Goal: Check status

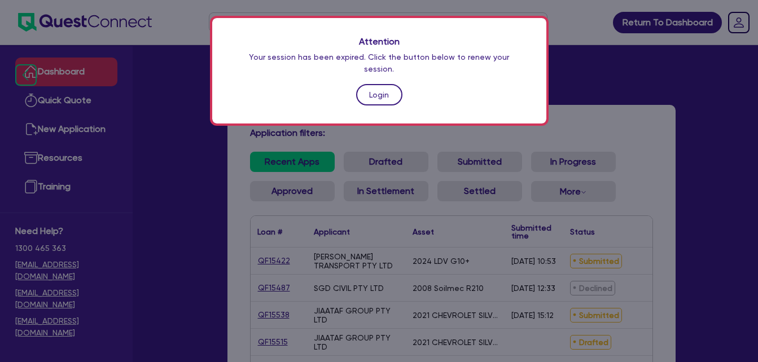
scroll to position [180, 0]
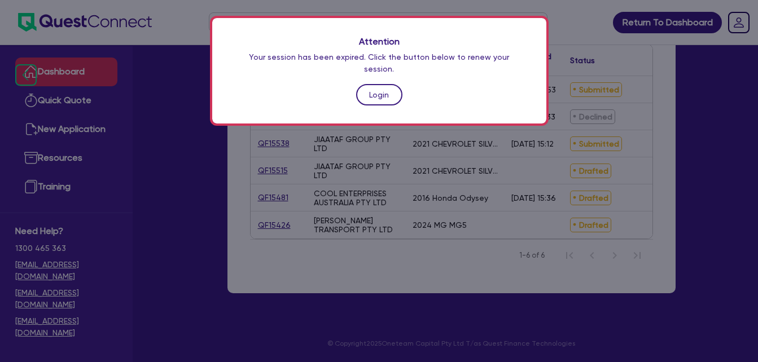
drag, startPoint x: 0, startPoint y: 0, endPoint x: 388, endPoint y: 78, distance: 396.0
click at [388, 84] on link "Login" at bounding box center [379, 94] width 46 height 21
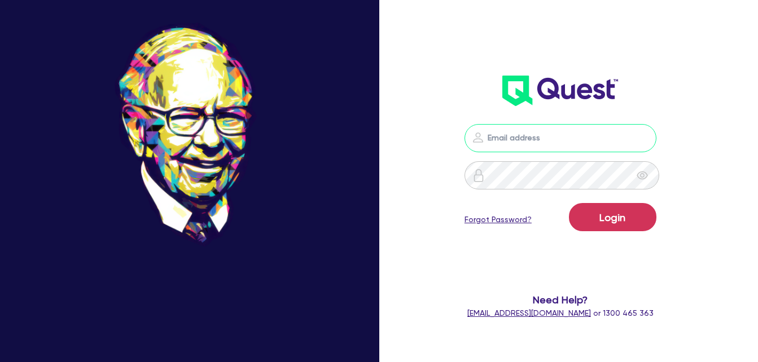
type input "[EMAIL_ADDRESS][DOMAIN_NAME]"
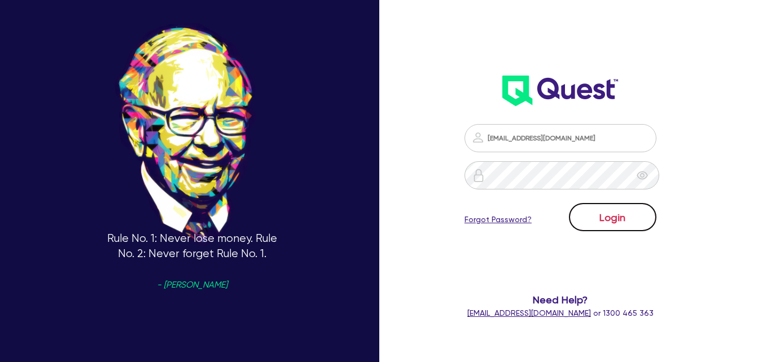
click at [625, 218] on button "Login" at bounding box center [612, 217] width 87 height 28
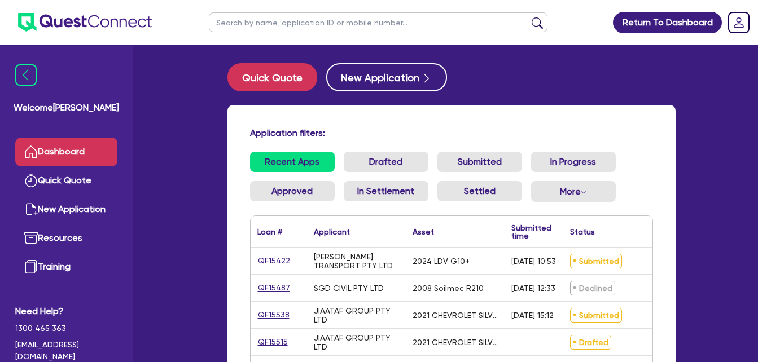
scroll to position [180, 0]
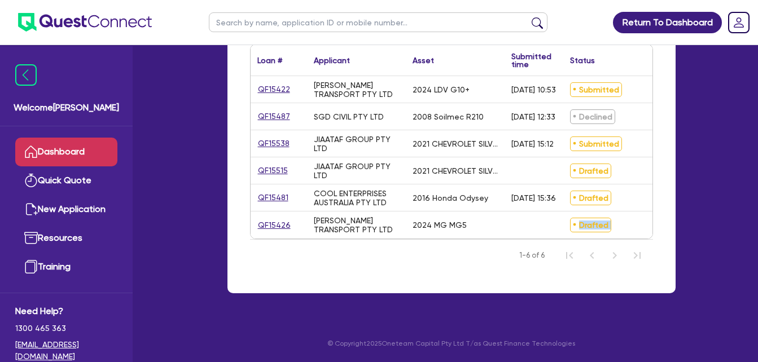
drag, startPoint x: 530, startPoint y: 230, endPoint x: 632, endPoint y: 235, distance: 101.7
click at [632, 235] on div "Loan # ▲ Applicant ▲ Asset Submitted time ▲ Status ▲ Amount financed Actions QF…" at bounding box center [451, 141] width 403 height 195
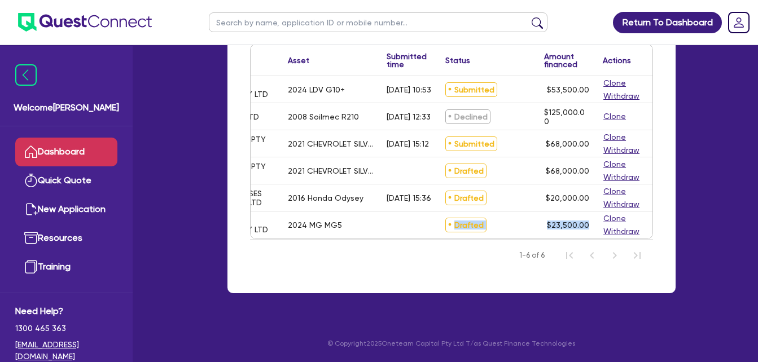
scroll to position [0, 0]
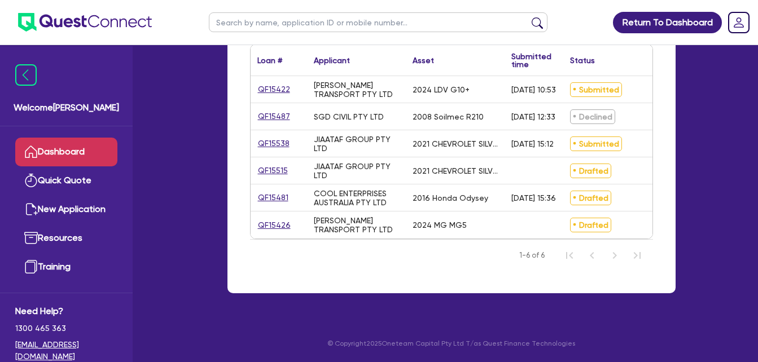
click at [493, 184] on div "2016 Honda Odysey" at bounding box center [455, 197] width 99 height 27
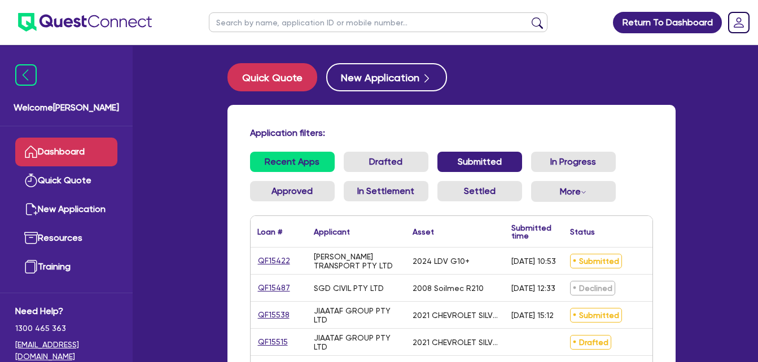
click at [497, 165] on link "Submitted" at bounding box center [479, 162] width 85 height 20
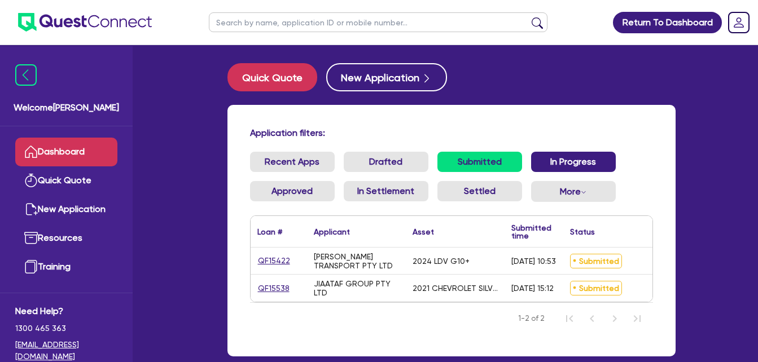
click at [552, 169] on link "In Progress" at bounding box center [573, 162] width 85 height 20
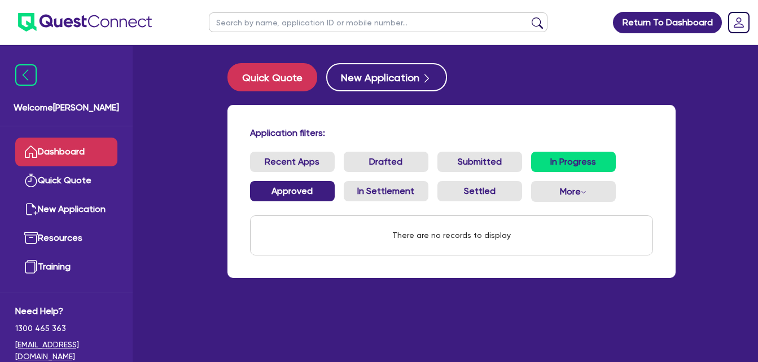
click at [299, 186] on link "Approved" at bounding box center [292, 191] width 85 height 20
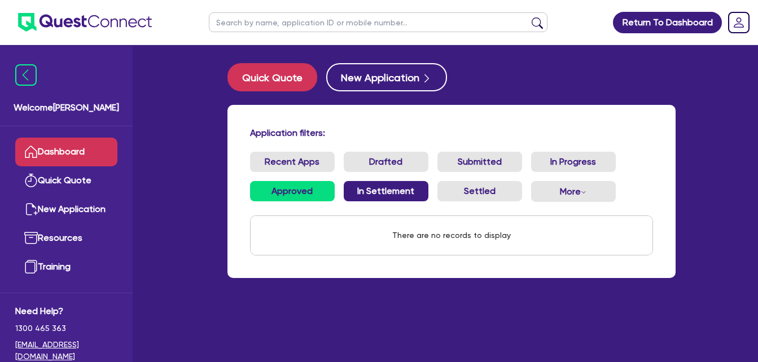
click at [408, 195] on link "In Settlement" at bounding box center [386, 191] width 85 height 20
